Goal: Communication & Community: Answer question/provide support

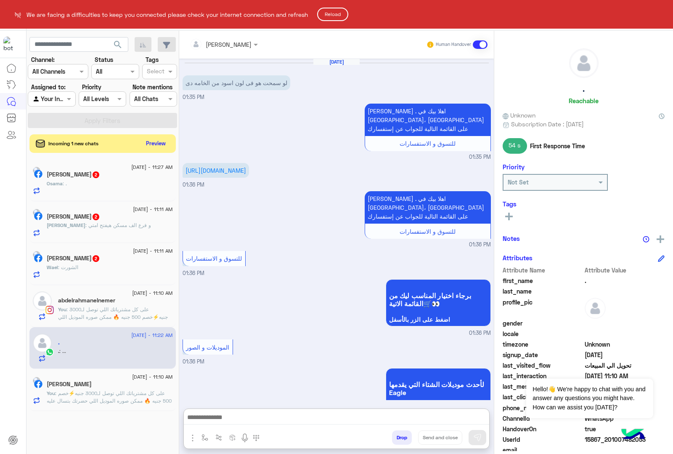
scroll to position [619, 0]
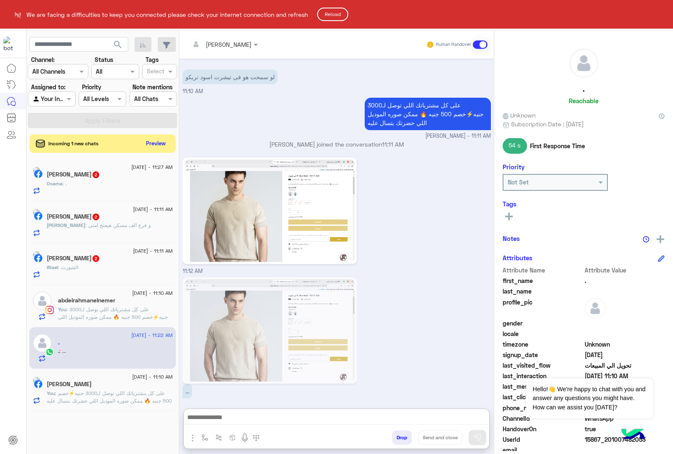
click at [345, 16] on button "Reload" at bounding box center [332, 14] width 31 height 13
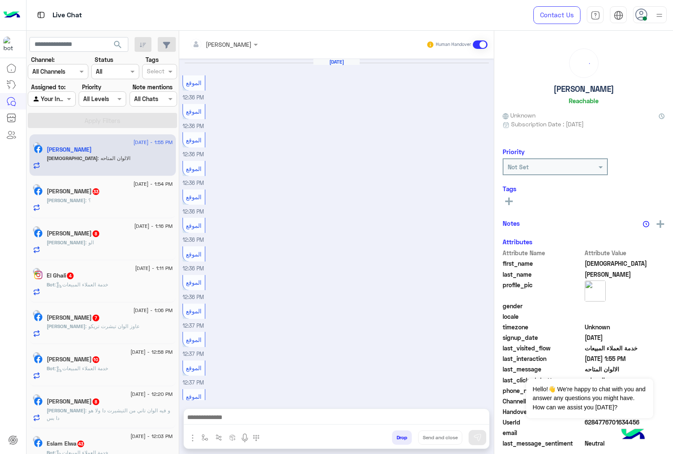
scroll to position [825, 0]
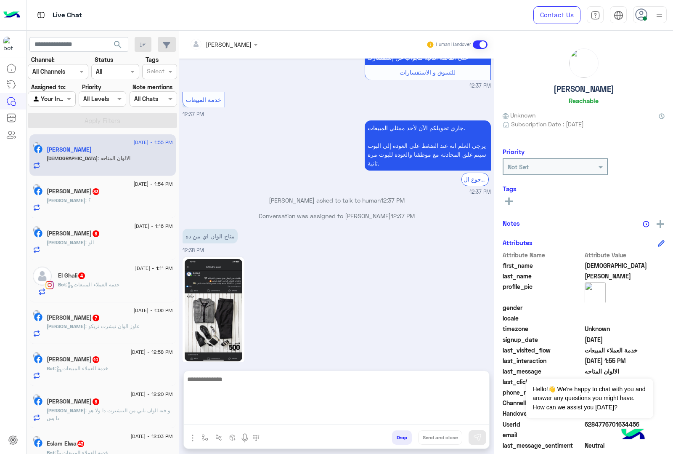
click at [228, 413] on textarea at bounding box center [336, 399] width 305 height 50
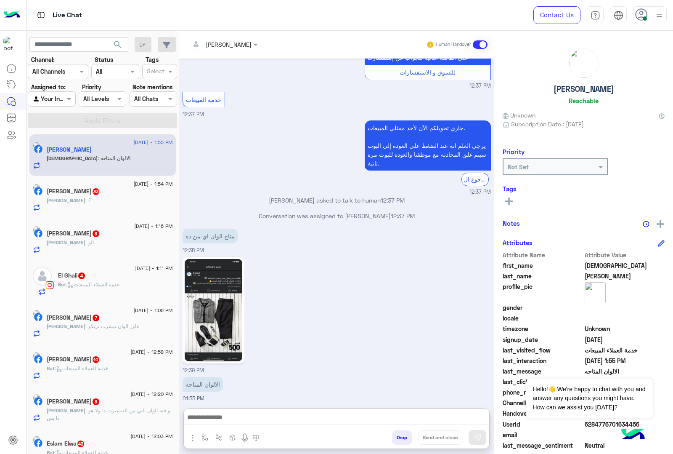
click at [224, 337] on img at bounding box center [214, 310] width 58 height 102
